Goal: Find specific page/section: Find specific page/section

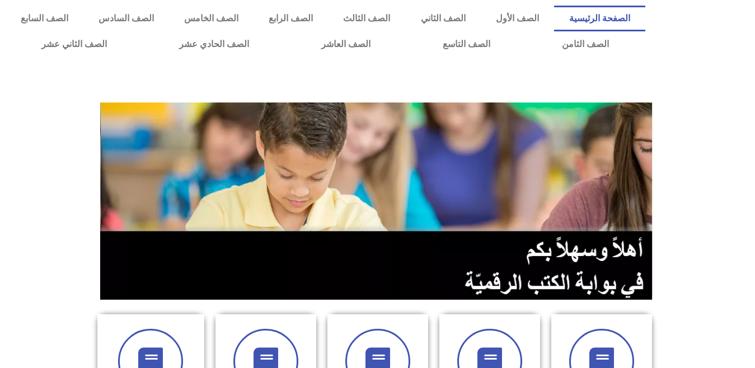
scroll to position [322, 0]
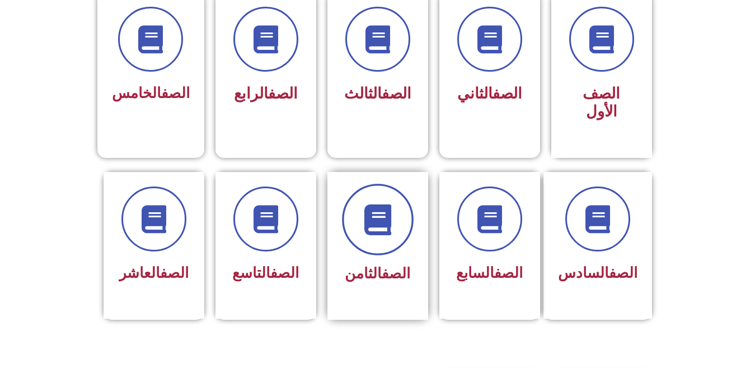
click at [401, 223] on span at bounding box center [378, 220] width 72 height 72
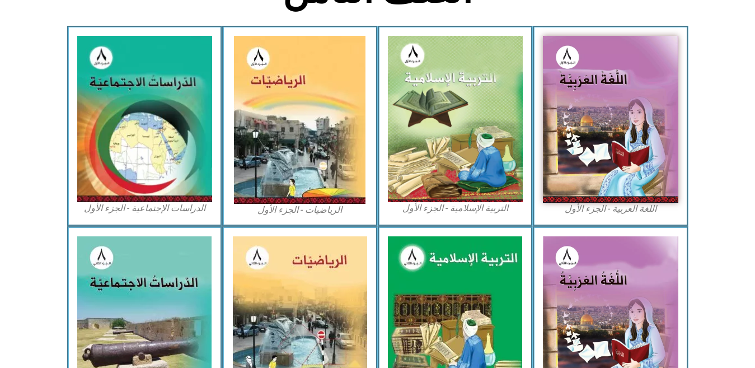
scroll to position [629, 0]
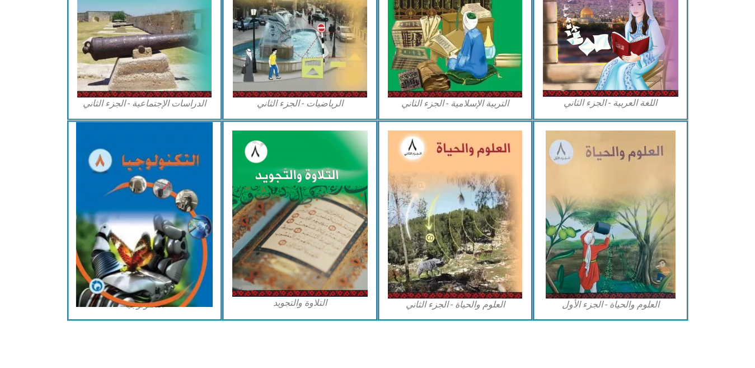
click at [152, 230] on img at bounding box center [144, 214] width 137 height 185
click at [200, 184] on img at bounding box center [144, 214] width 137 height 185
